Goal: Entertainment & Leisure: Consume media (video, audio)

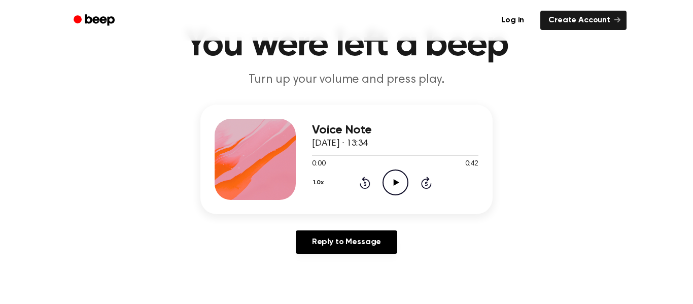
scroll to position [63, 0]
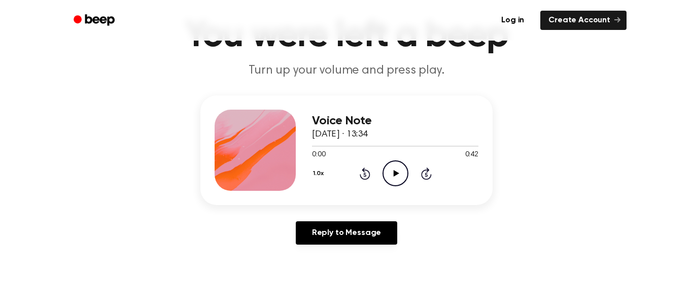
click at [393, 171] on icon "Play Audio" at bounding box center [395, 173] width 26 height 26
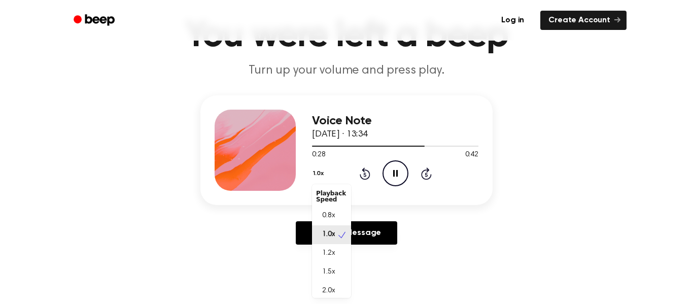
click at [318, 173] on button "1.0x" at bounding box center [319, 173] width 15 height 17
click at [318, 260] on div "1.2x" at bounding box center [331, 253] width 39 height 19
click at [321, 170] on button "1.2x" at bounding box center [319, 173] width 15 height 17
click at [331, 266] on div "1.5x" at bounding box center [331, 272] width 39 height 19
click at [362, 174] on icon "Rewind 5 seconds" at bounding box center [364, 173] width 11 height 13
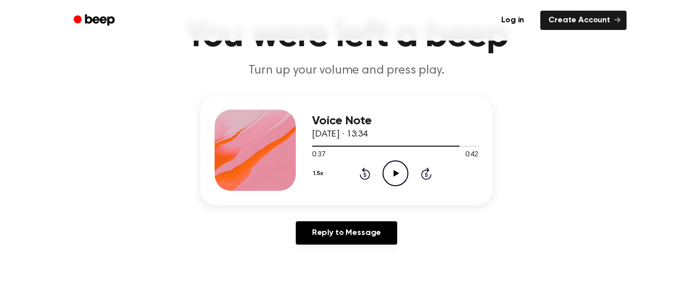
click at [362, 174] on icon "Rewind 5 seconds" at bounding box center [364, 173] width 11 height 13
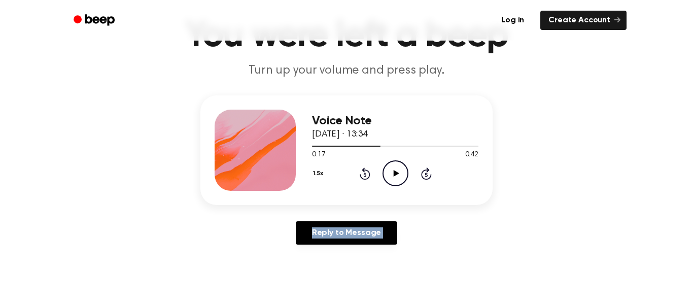
click at [362, 174] on icon "Rewind 5 seconds" at bounding box center [364, 173] width 11 height 13
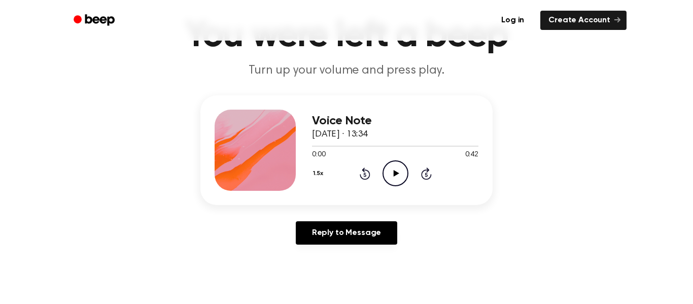
click at [389, 177] on icon "Play Audio" at bounding box center [395, 173] width 26 height 26
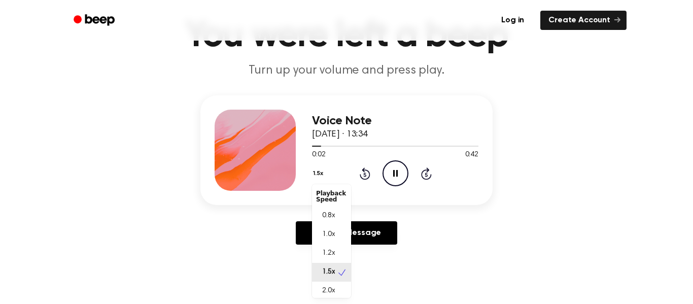
click at [317, 176] on button "1.5x" at bounding box center [319, 173] width 15 height 17
click at [335, 296] on div "2.0x" at bounding box center [331, 290] width 39 height 19
